Goal: Check status: Check status

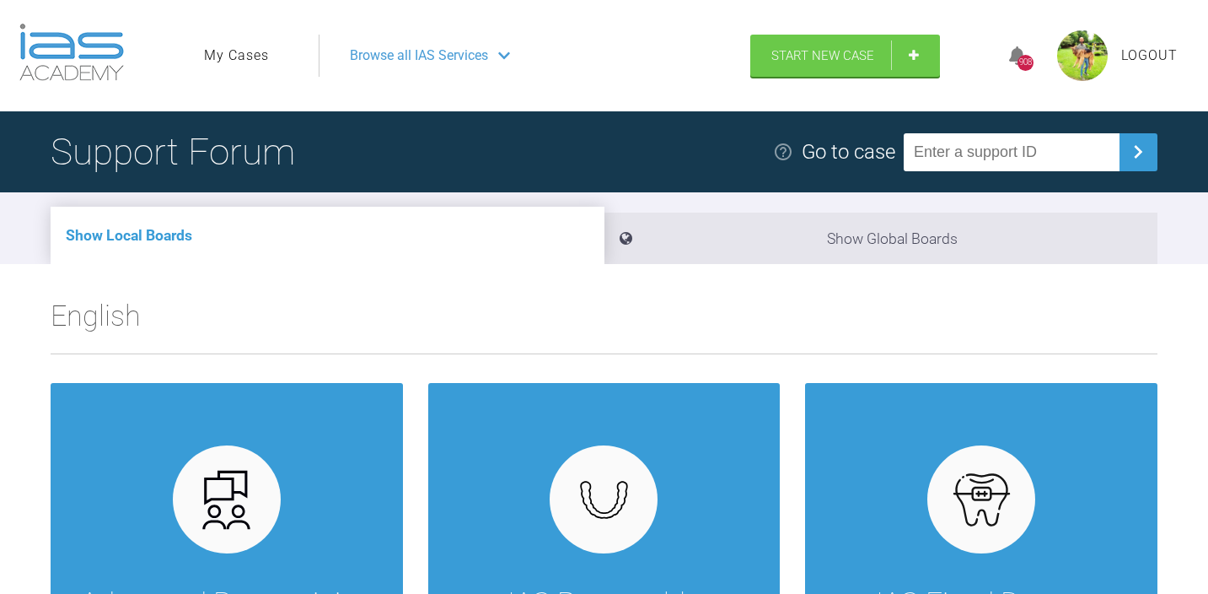
click at [231, 63] on link "My Cases" at bounding box center [236, 56] width 65 height 22
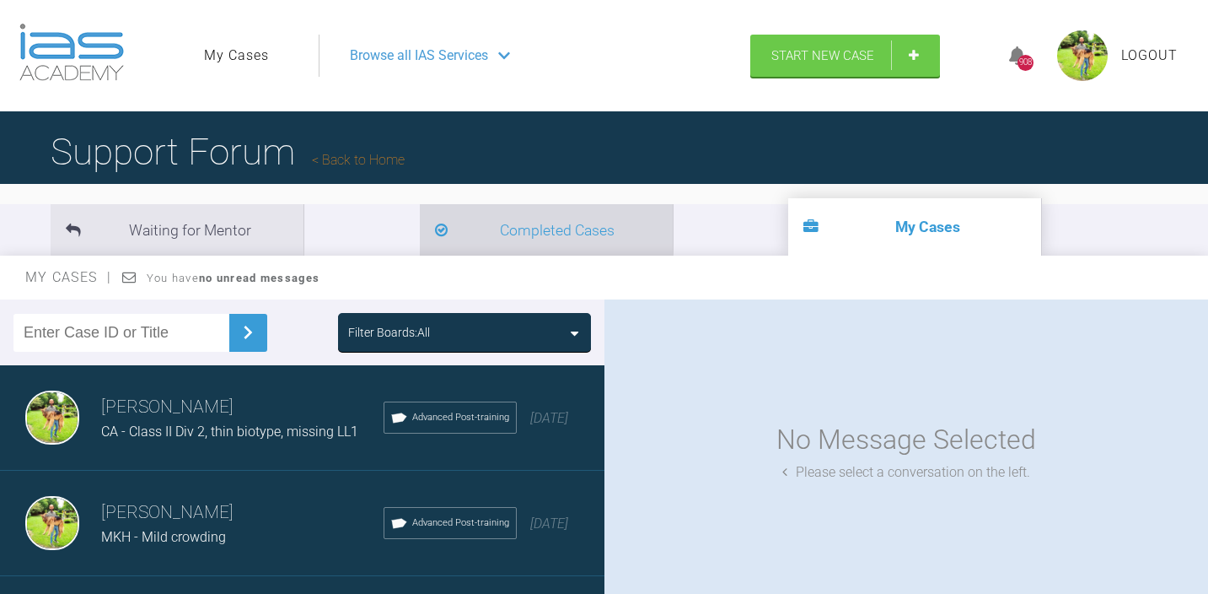
click at [420, 227] on li "Completed Cases" at bounding box center [546, 229] width 253 height 51
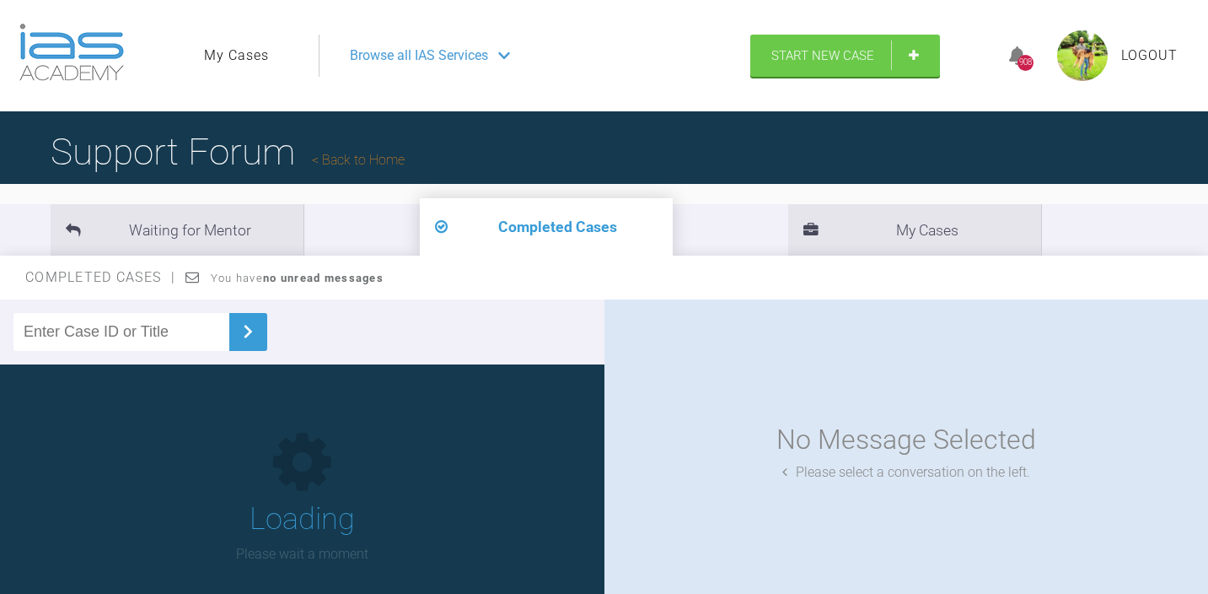
click at [133, 325] on input "text" at bounding box center [121, 332] width 216 height 38
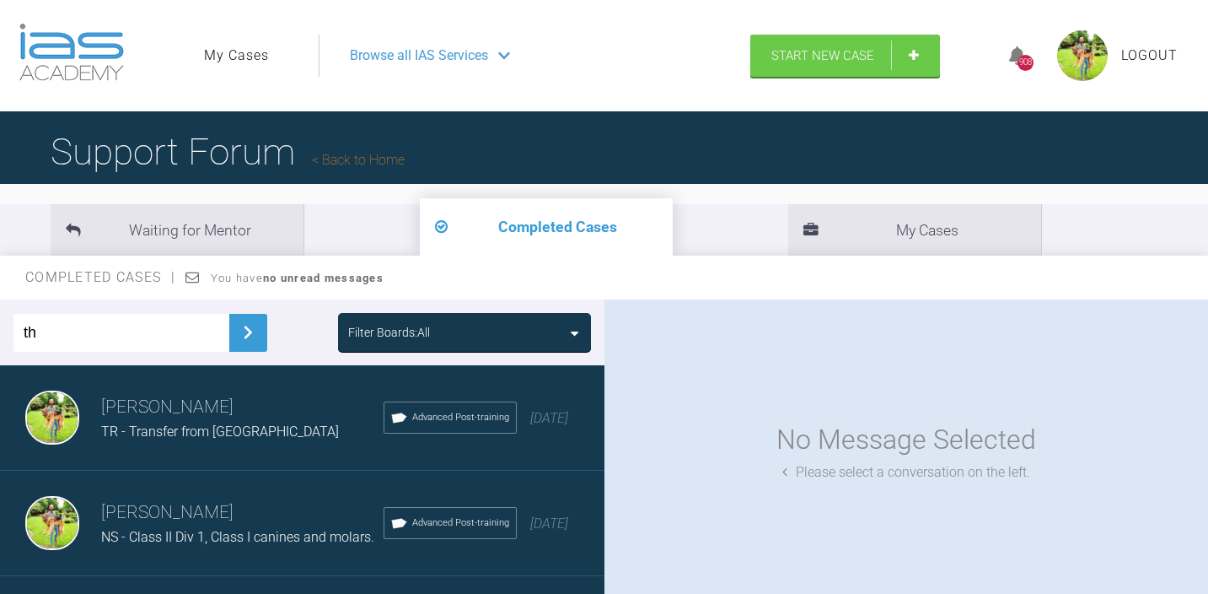
type input "th"
click at [234, 336] on img at bounding box center [247, 332] width 27 height 27
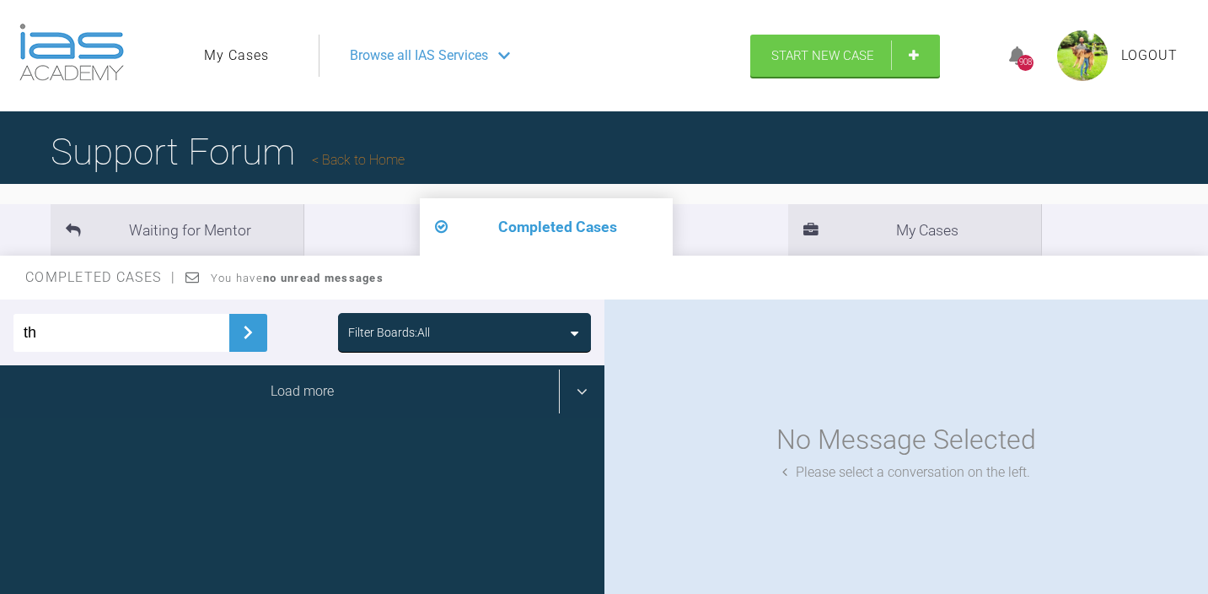
click at [286, 405] on div "Load more" at bounding box center [302, 391] width 604 height 52
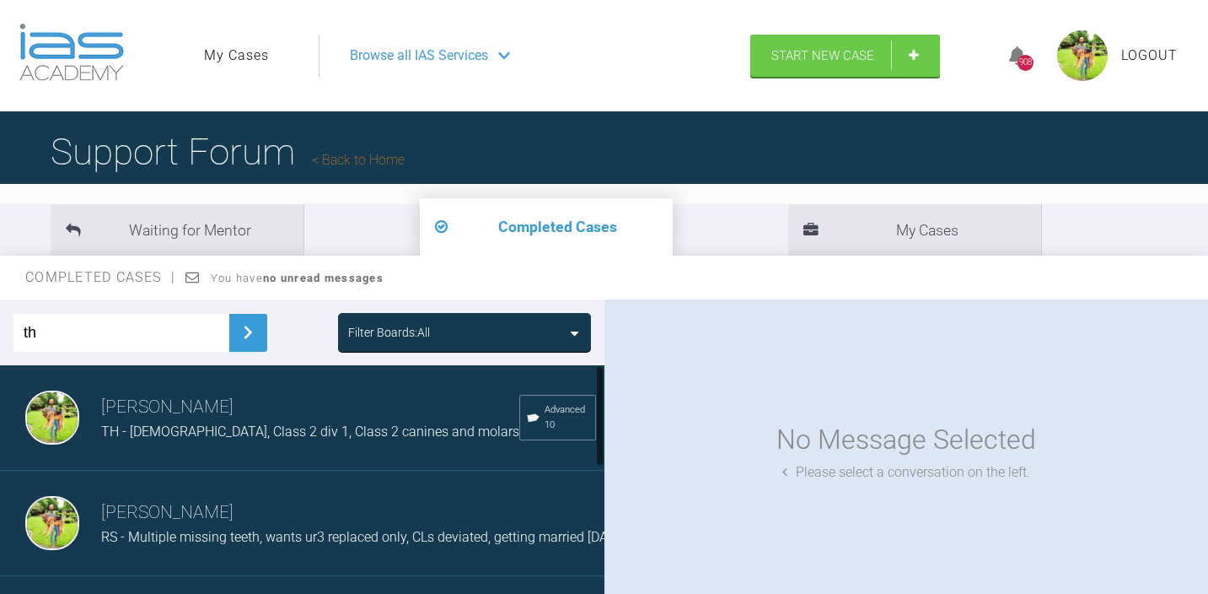
click at [286, 405] on h3 "[PERSON_NAME]" at bounding box center [310, 407] width 418 height 29
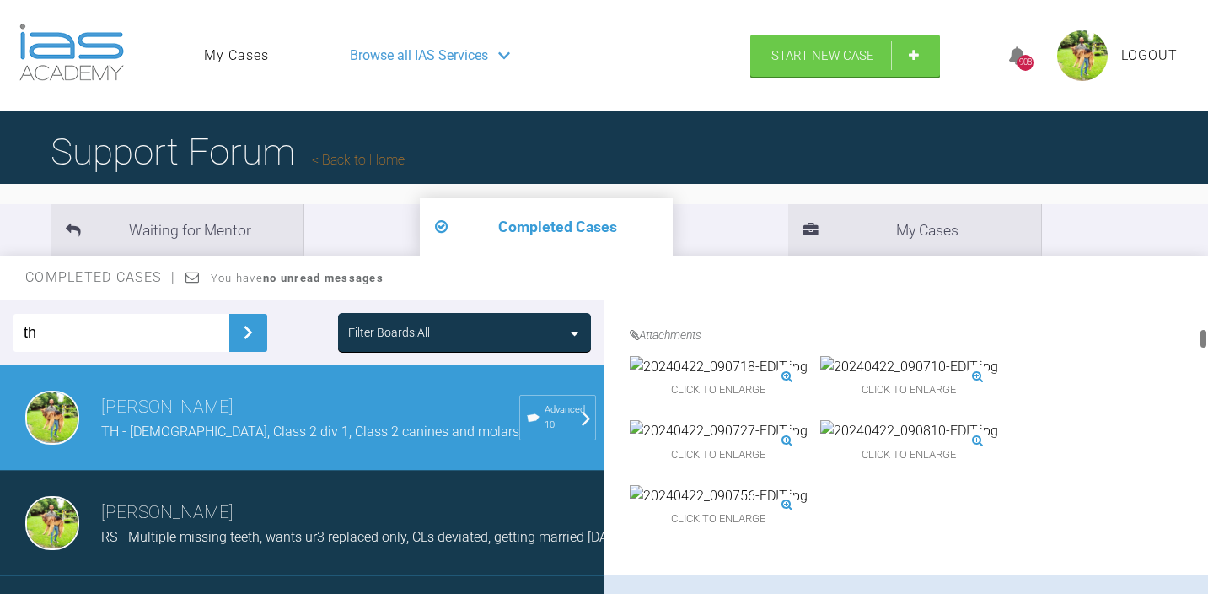
scroll to position [1012, 0]
